Goal: Entertainment & Leisure: Consume media (video, audio)

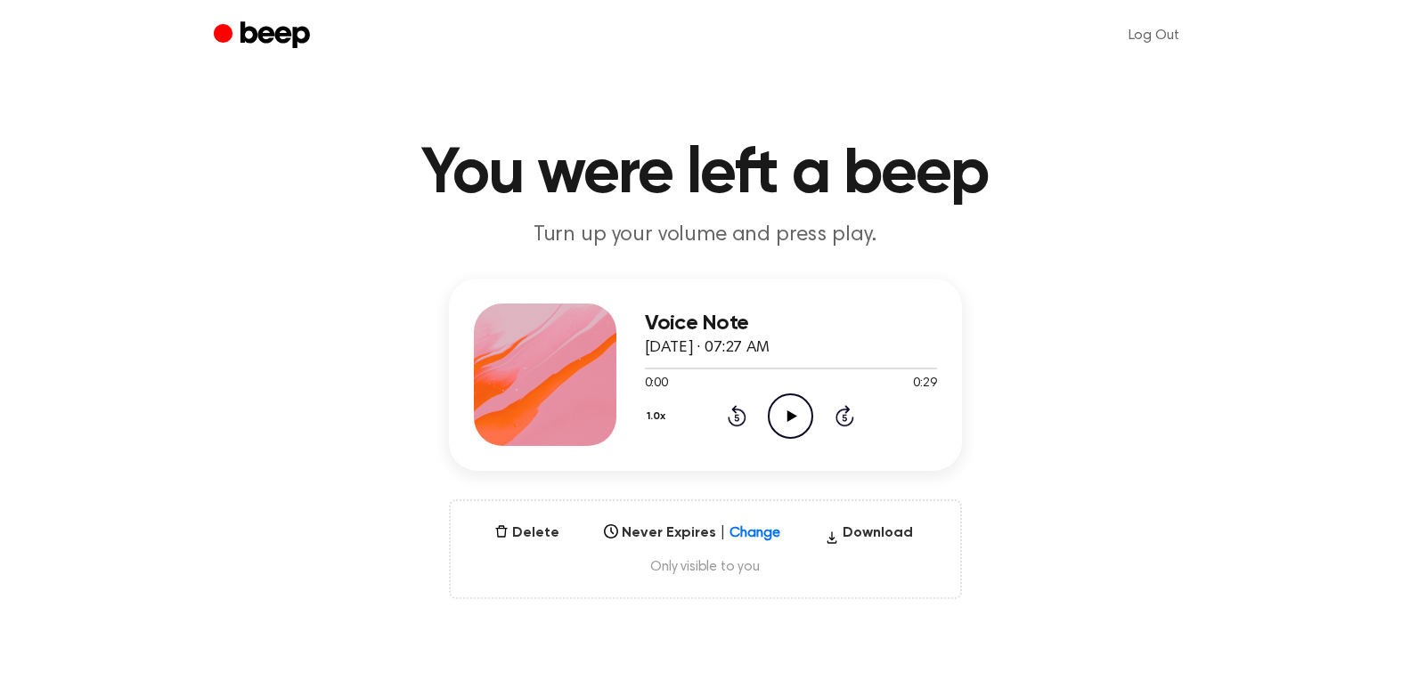
click at [785, 412] on icon "Play Audio" at bounding box center [790, 416] width 45 height 45
click at [794, 412] on icon "Play Audio" at bounding box center [790, 416] width 45 height 45
click at [794, 415] on icon at bounding box center [792, 417] width 10 height 12
click at [790, 412] on icon "Pause Audio" at bounding box center [790, 416] width 45 height 45
click at [790, 413] on icon at bounding box center [792, 417] width 10 height 12
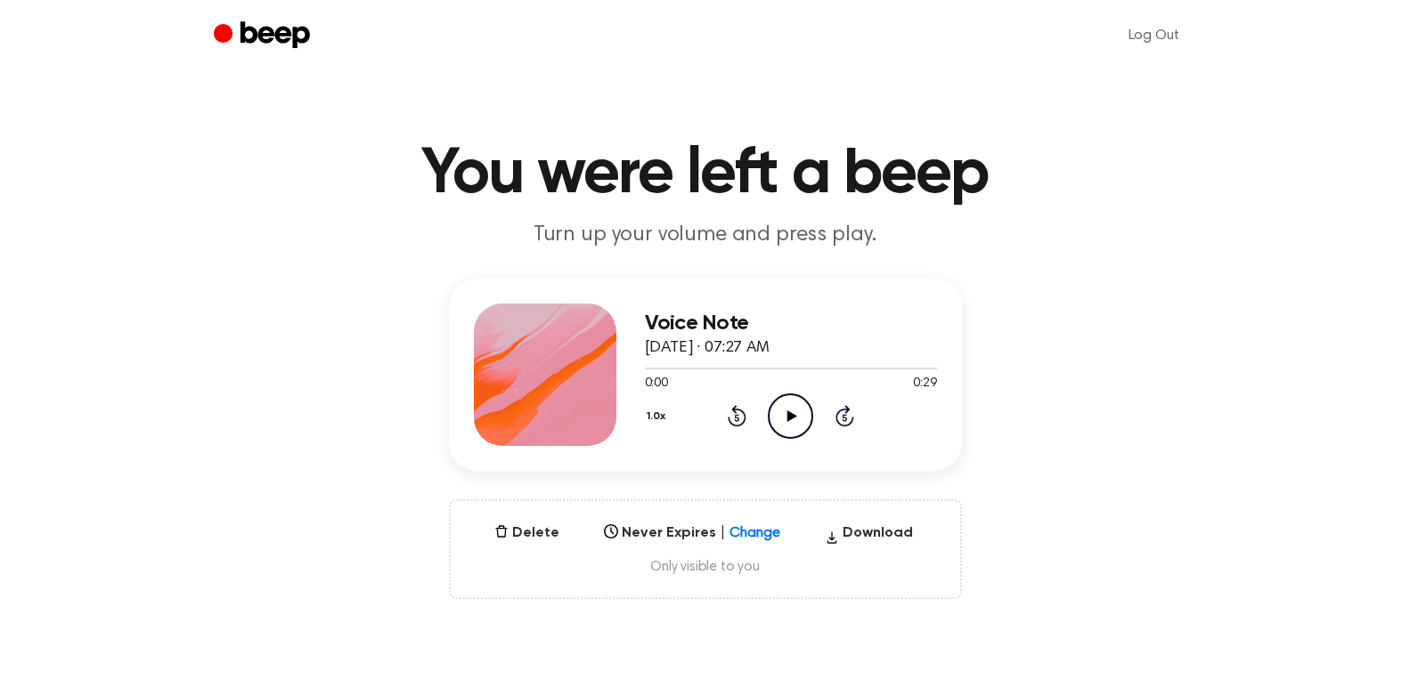
click at [787, 421] on icon "Play Audio" at bounding box center [790, 416] width 45 height 45
